Goal: Task Accomplishment & Management: Complete application form

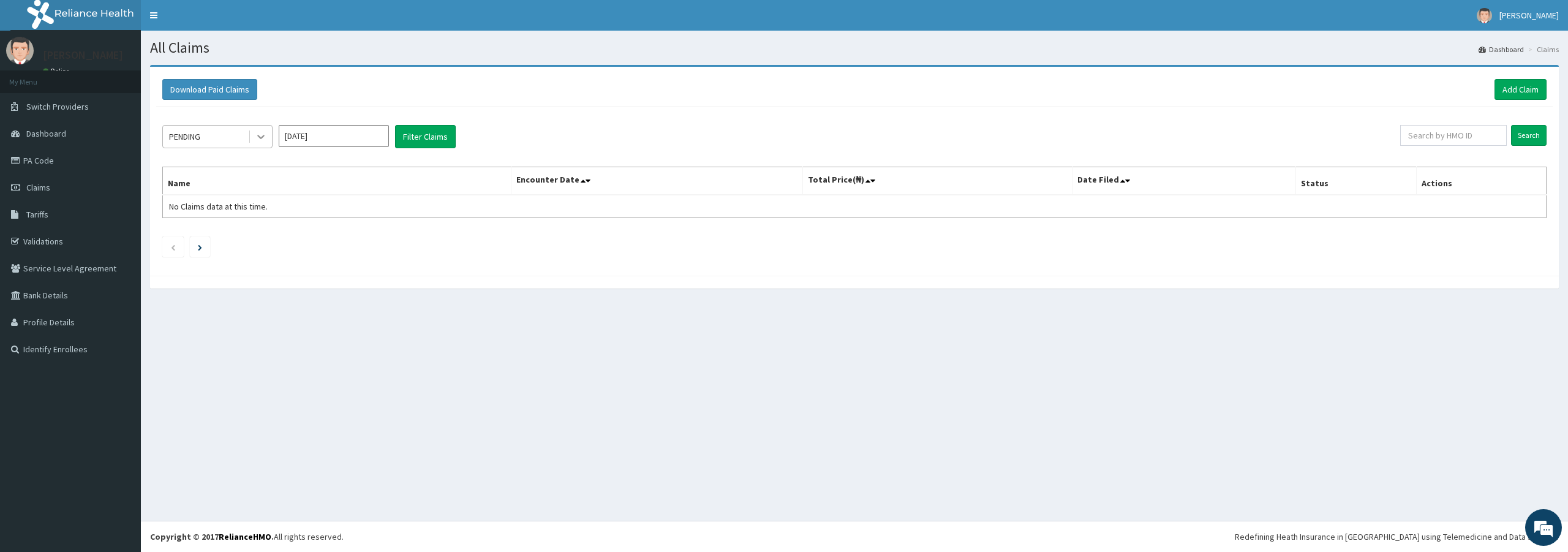
click at [257, 133] on icon at bounding box center [261, 136] width 12 height 12
click at [228, 187] on div "Approved" at bounding box center [217, 188] width 110 height 22
click at [415, 140] on button "Filter Claims" at bounding box center [425, 136] width 61 height 23
click at [258, 133] on icon at bounding box center [261, 136] width 12 height 12
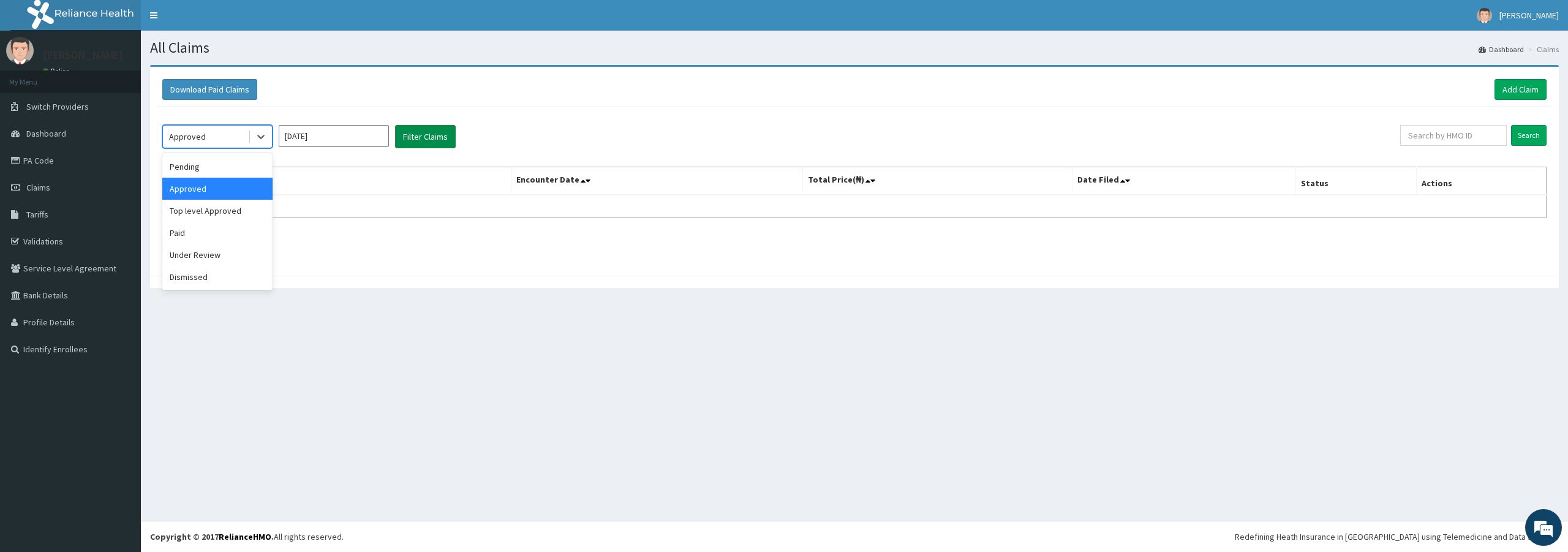
click at [415, 138] on button "Filter Claims" at bounding box center [425, 136] width 61 height 23
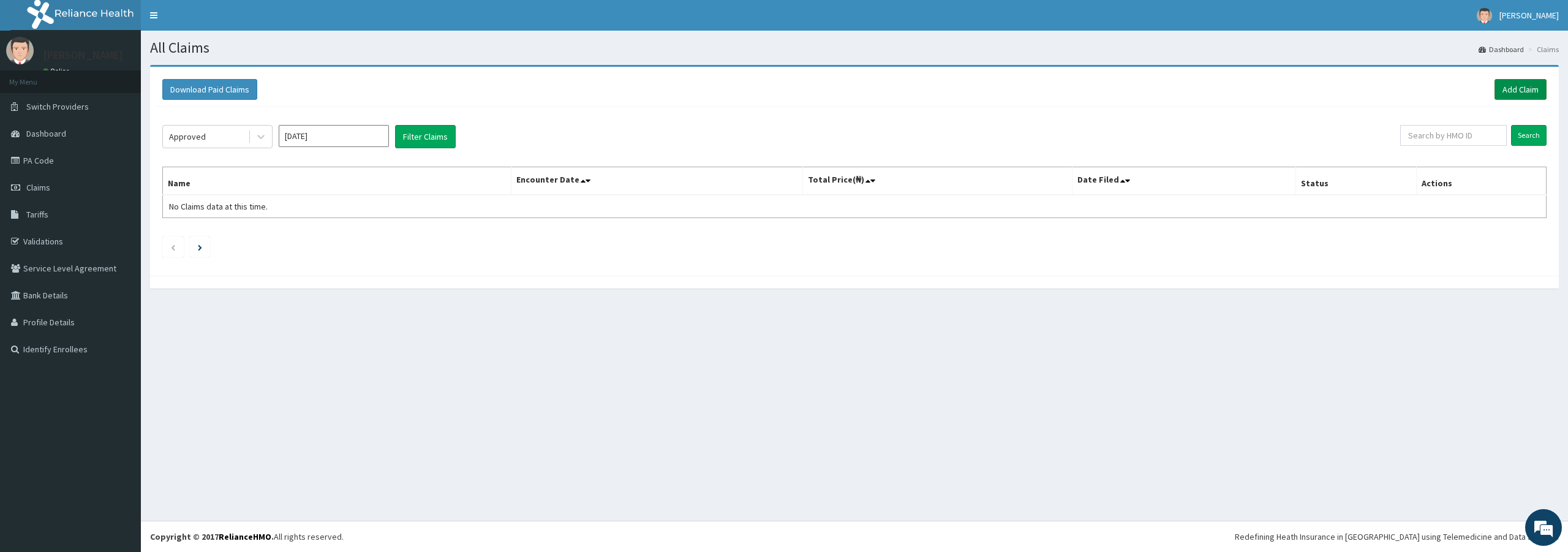
click at [1522, 95] on link "Add Claim" at bounding box center [1520, 89] width 52 height 21
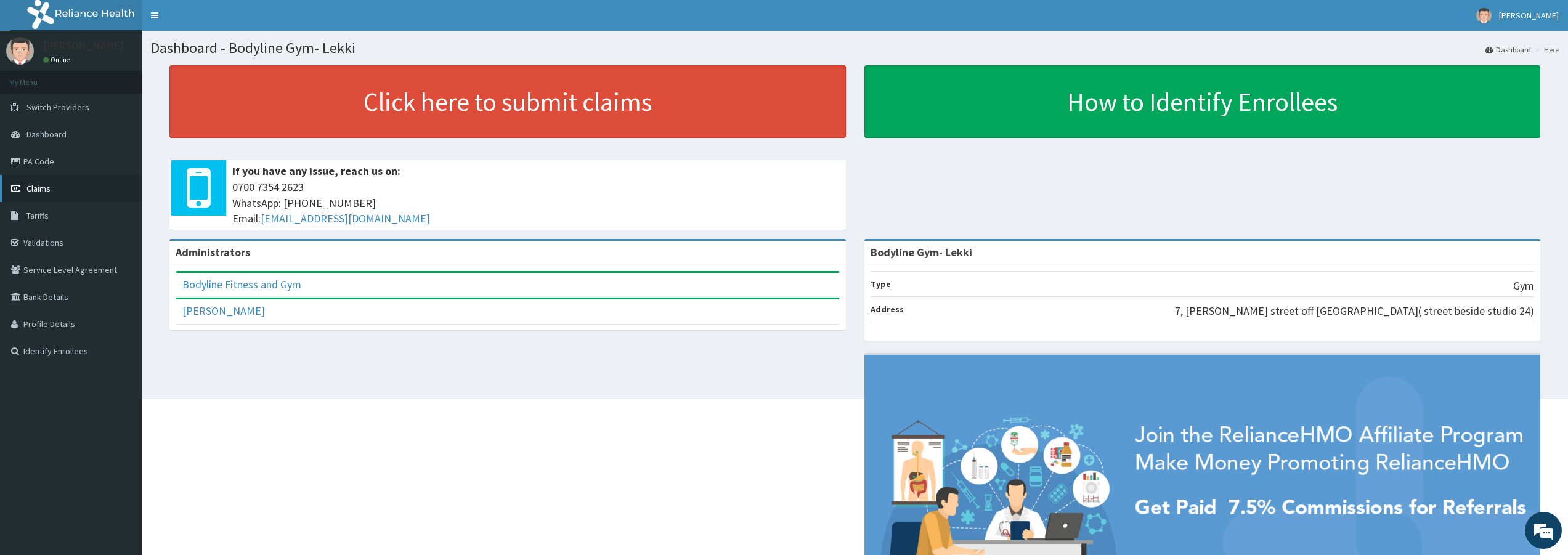
click at [40, 183] on span "Claims" at bounding box center [38, 188] width 24 height 11
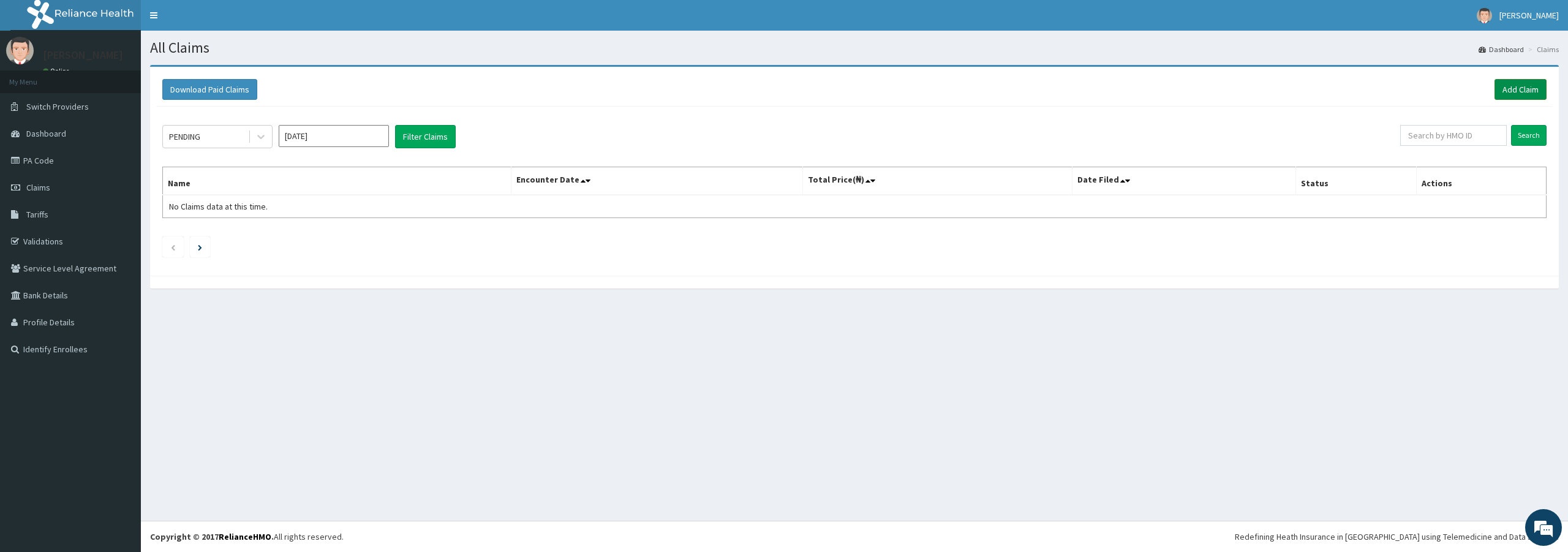
click at [1517, 96] on link "Add Claim" at bounding box center [1520, 89] width 52 height 21
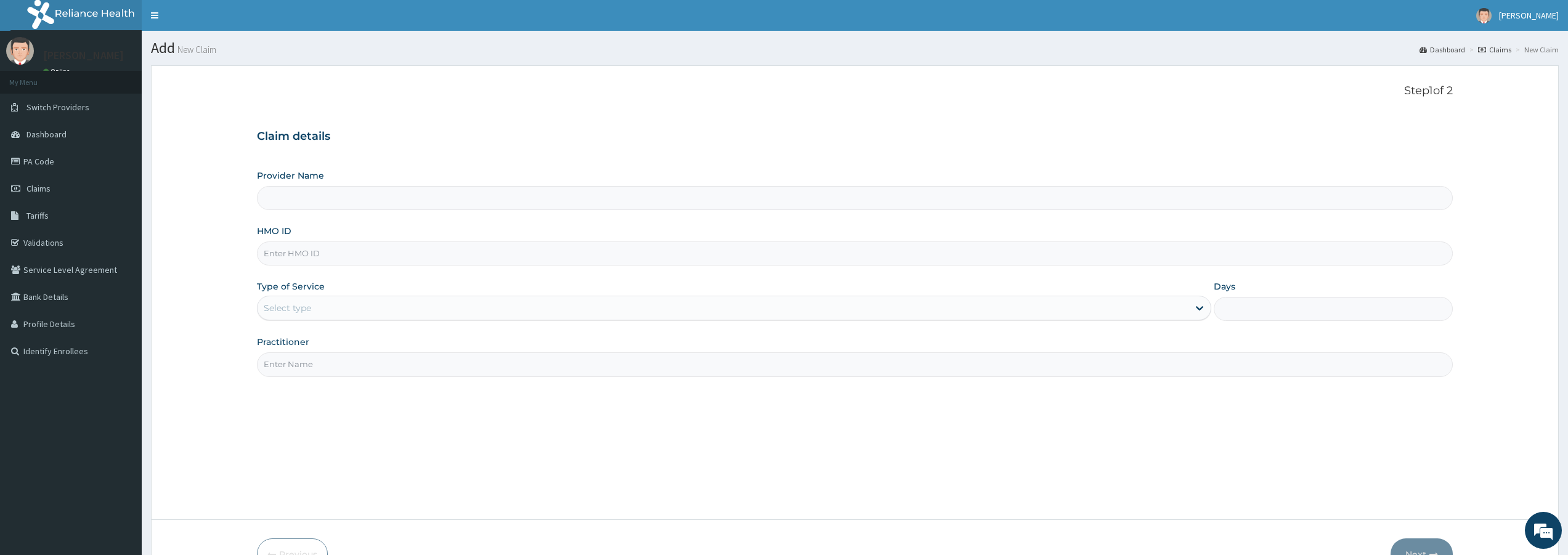
type input "Bodyline Gym- Lekki"
type input "1"
click at [307, 253] on input "HMO ID" at bounding box center [855, 253] width 1196 height 24
type input "PAY/10249/A"
click at [323, 367] on input "Practitioner" at bounding box center [855, 364] width 1196 height 24
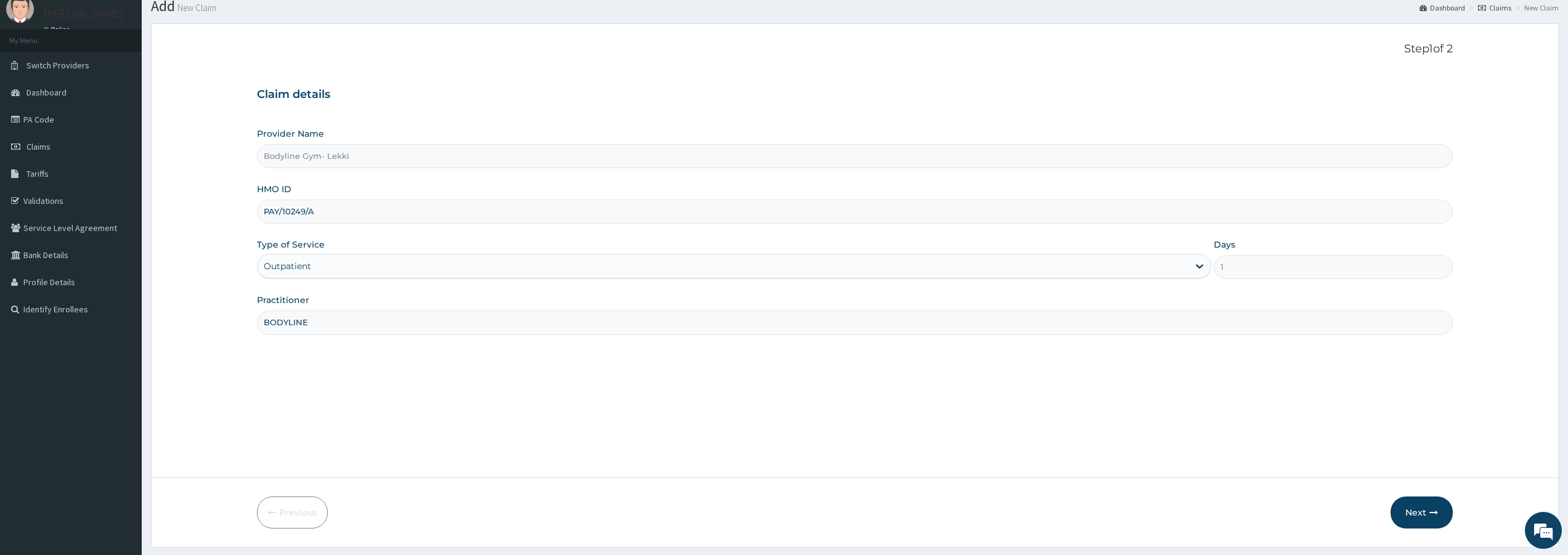
scroll to position [75, 0]
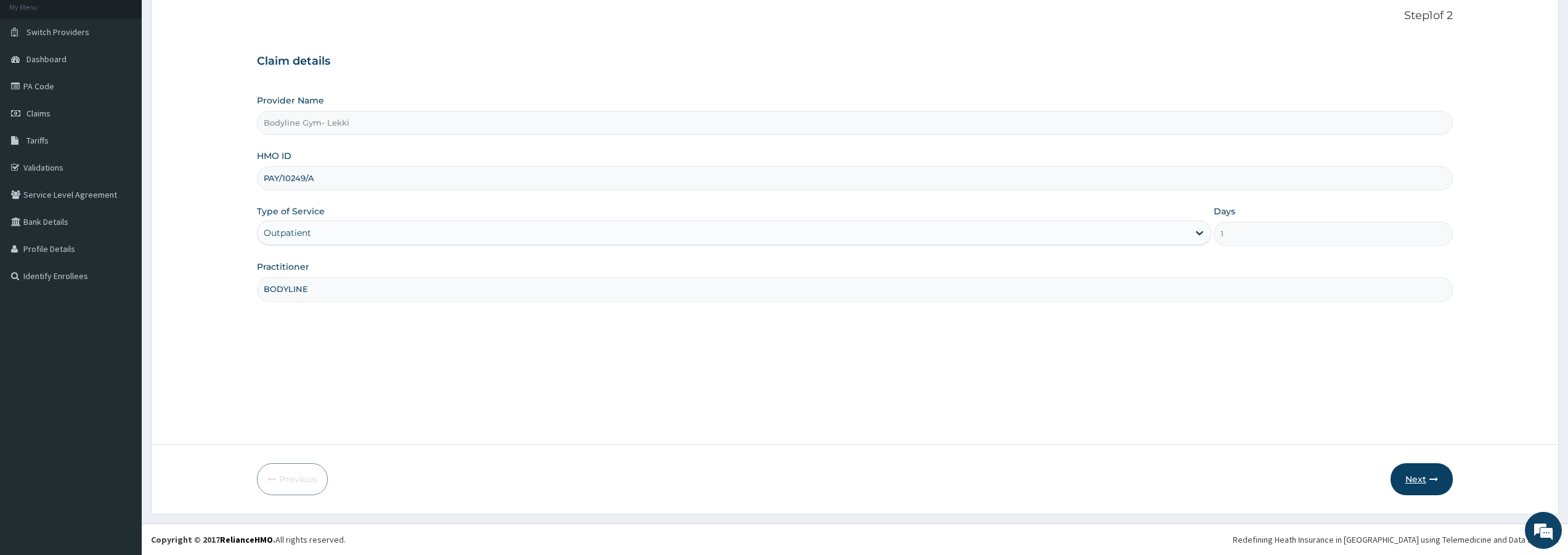
type input "BODYLINE"
click at [1412, 474] on button "Next" at bounding box center [1421, 478] width 62 height 32
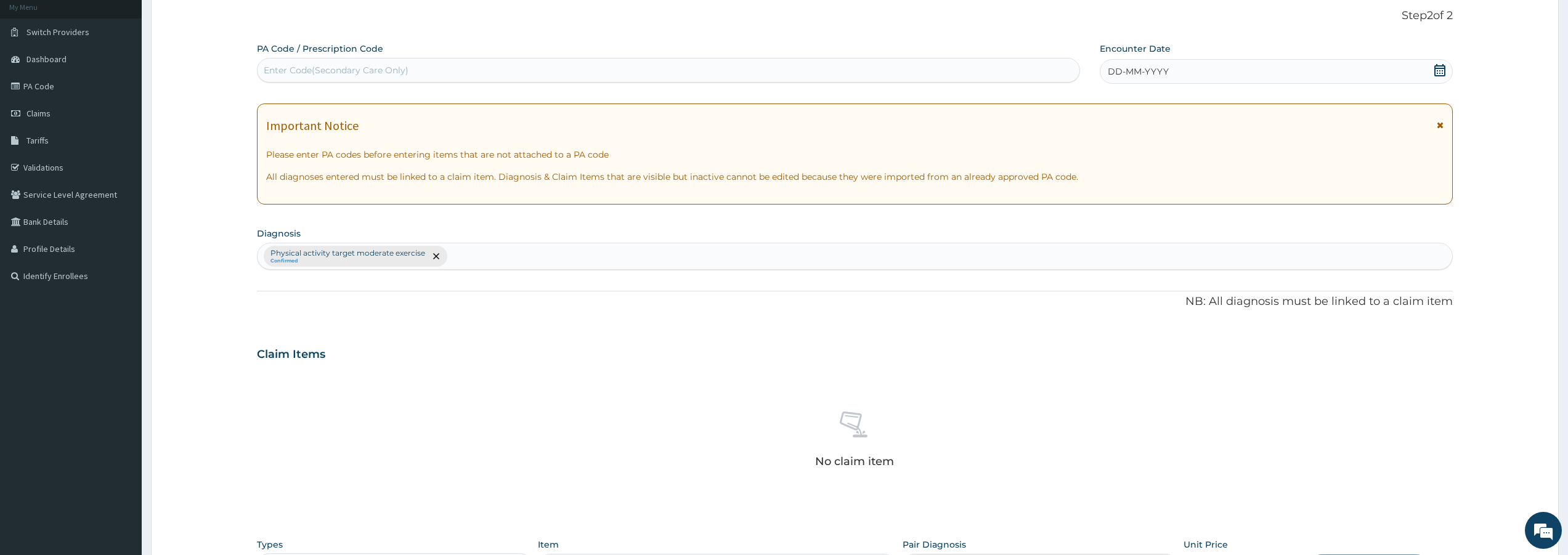
click at [308, 67] on div "Enter Code(Secondary Care Only)" at bounding box center [336, 71] width 145 height 12
type input "PA/4E9CFA"
click at [1109, 67] on span "DD-MM-YYYY" at bounding box center [1138, 71] width 61 height 12
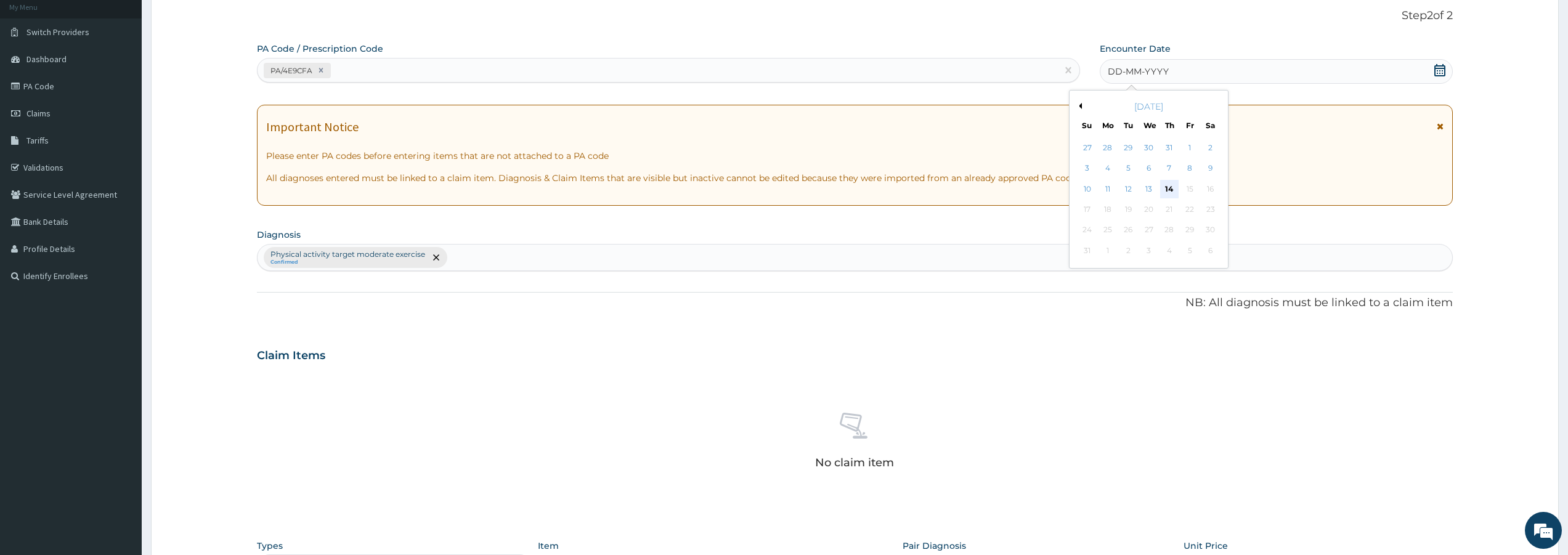
click at [1168, 190] on div "14" at bounding box center [1169, 189] width 19 height 19
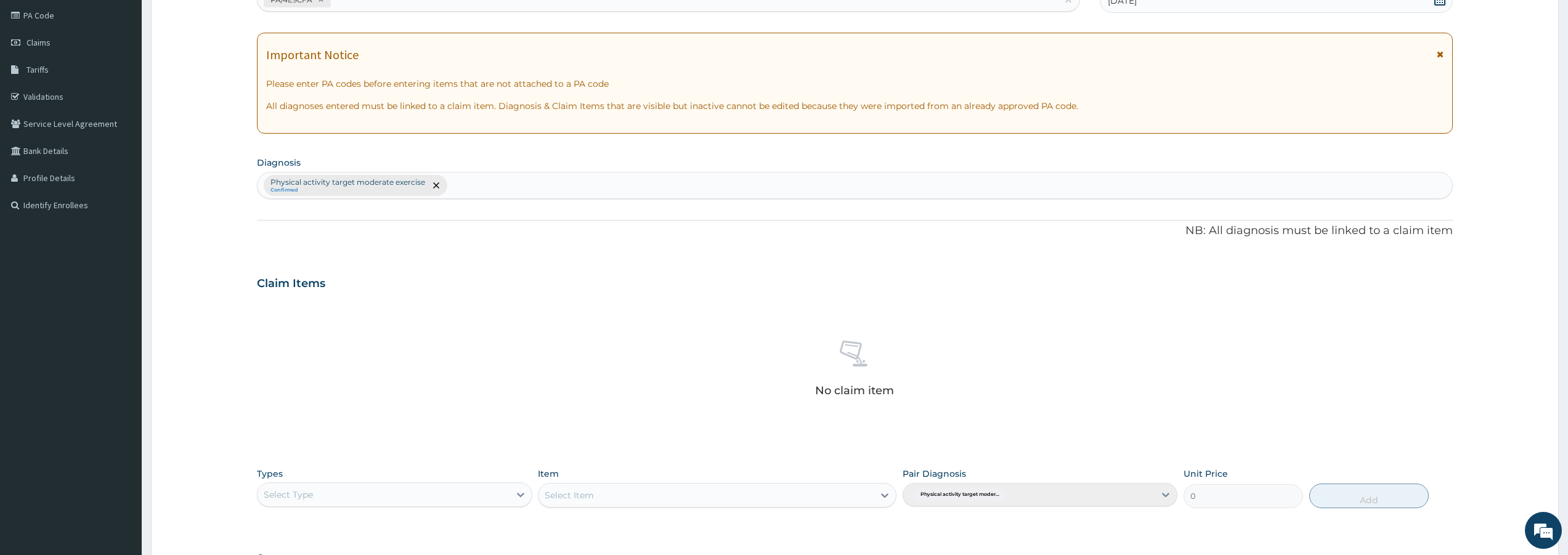
scroll to position [321, 0]
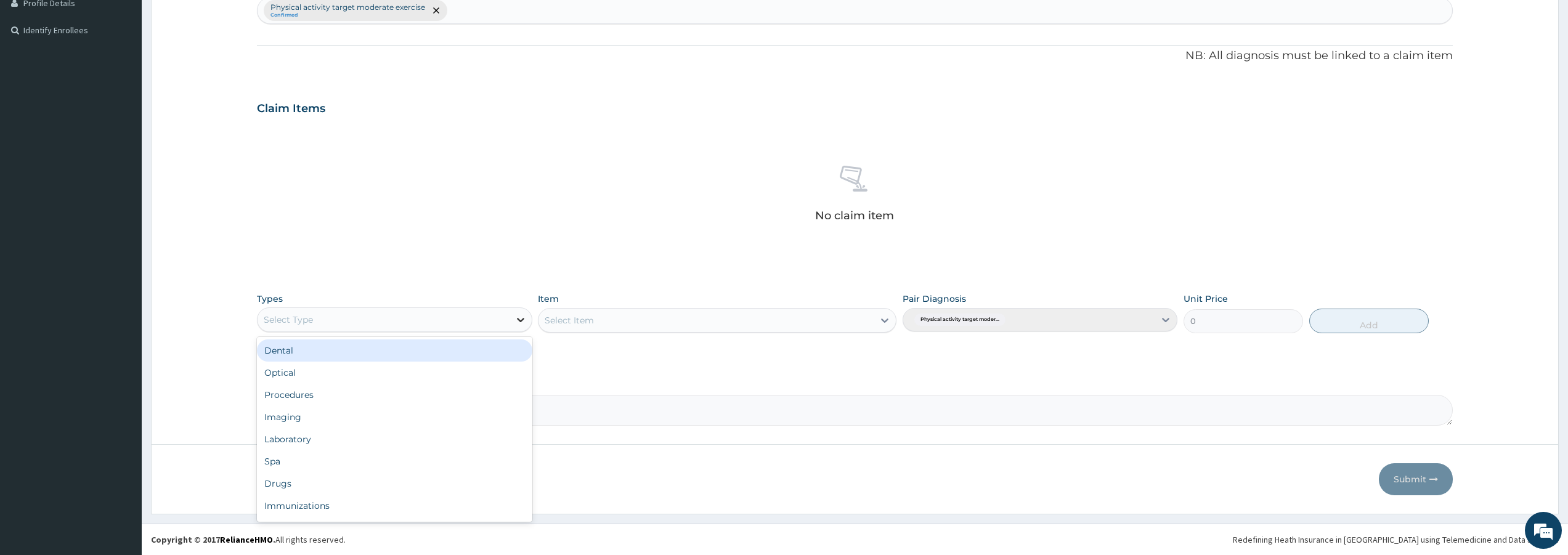
click at [519, 319] on icon at bounding box center [520, 319] width 12 height 12
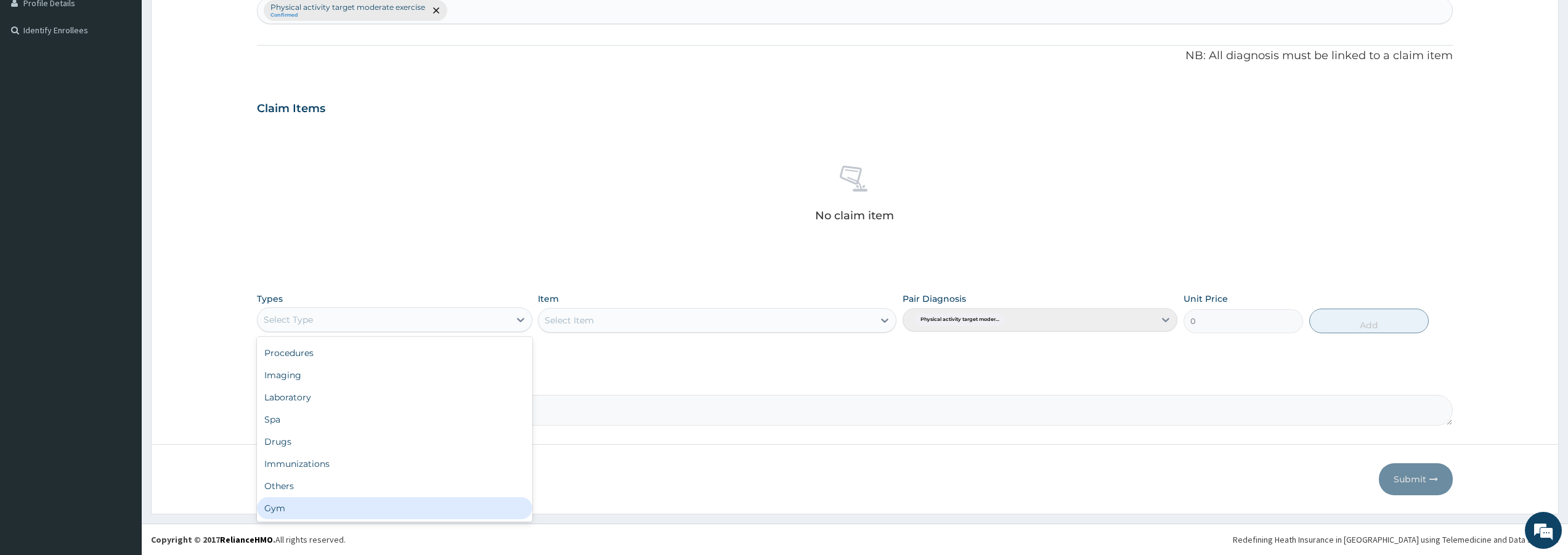
click at [334, 500] on div "Gym" at bounding box center [394, 508] width 275 height 22
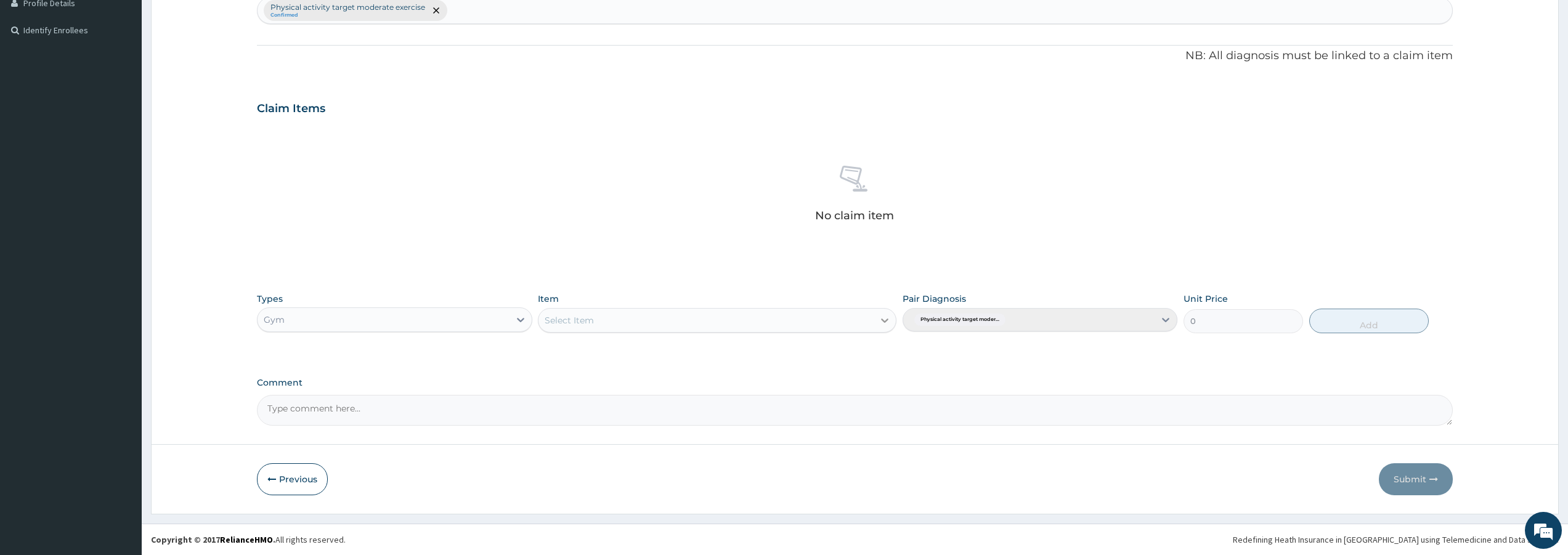
click at [882, 318] on icon at bounding box center [885, 320] width 12 height 12
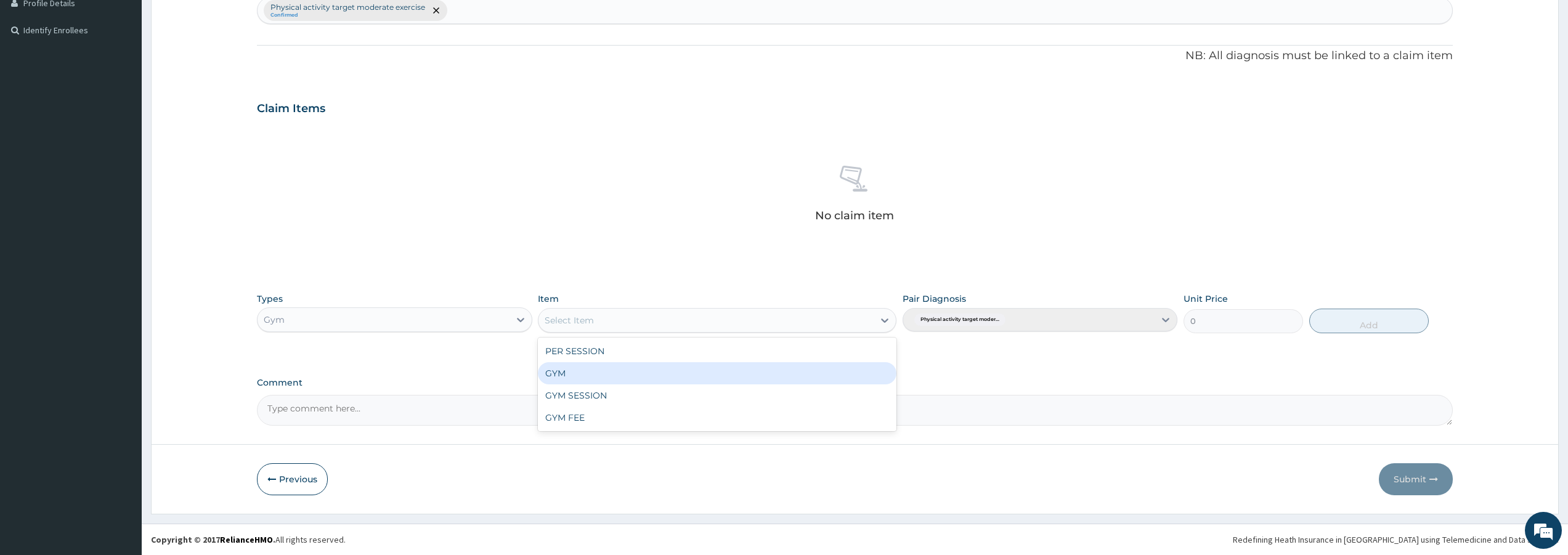
drag, startPoint x: 638, startPoint y: 376, endPoint x: 695, endPoint y: 369, distance: 57.4
click at [643, 374] on div "GYM" at bounding box center [717, 373] width 358 height 22
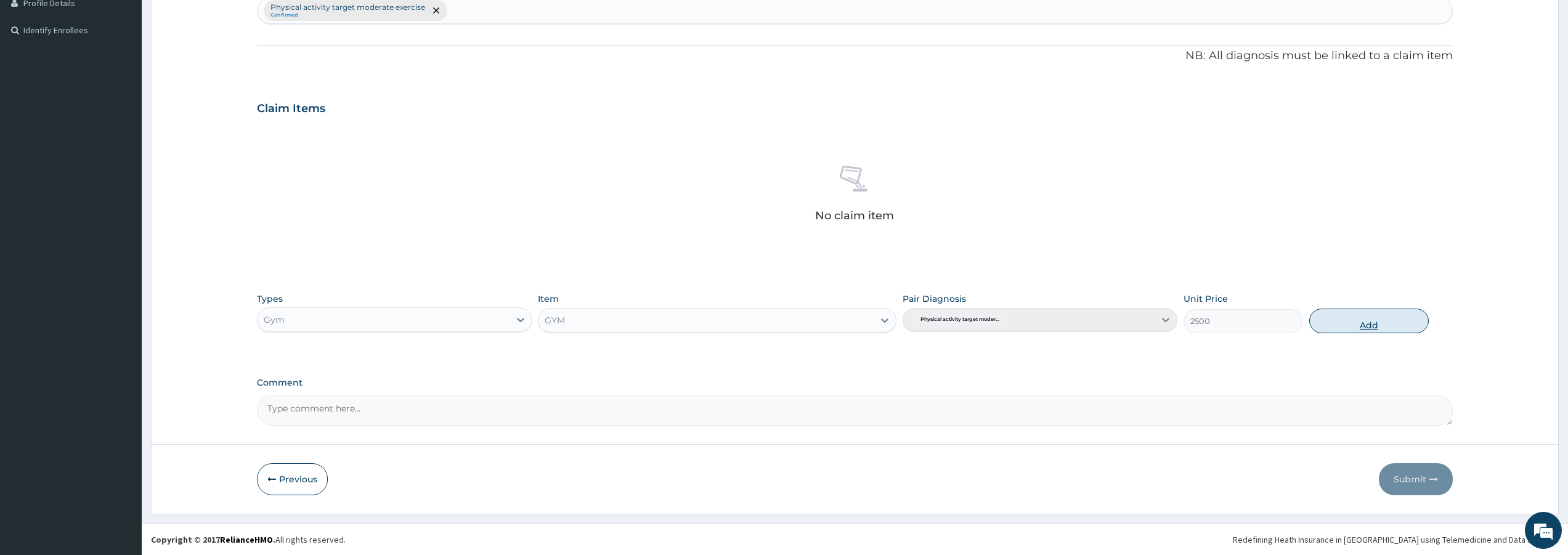
click at [1383, 328] on button "Add" at bounding box center [1369, 321] width 119 height 25
type input "0"
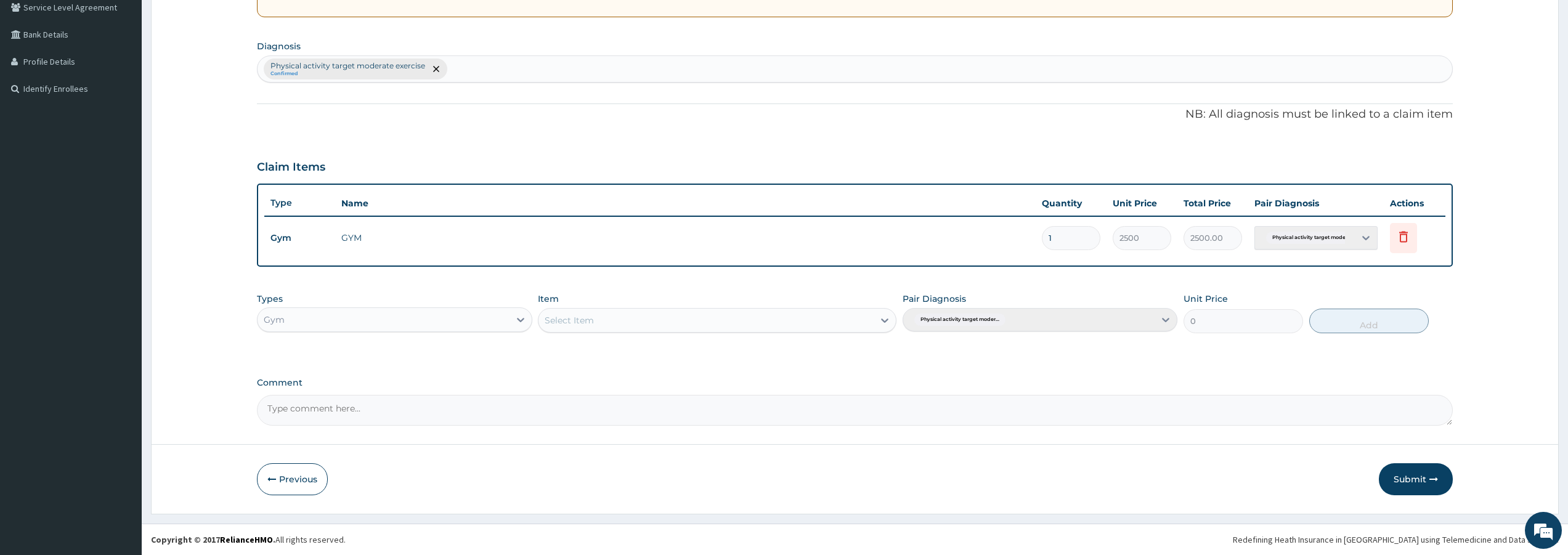
scroll to position [262, 0]
click at [1411, 474] on button "Submit" at bounding box center [1415, 478] width 74 height 32
